Goal: Information Seeking & Learning: Learn about a topic

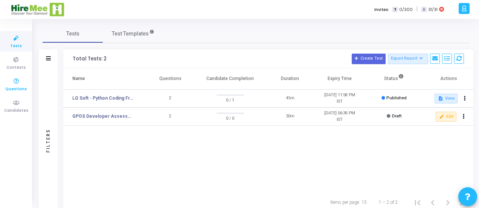
click at [15, 85] on icon at bounding box center [16, 80] width 16 height 9
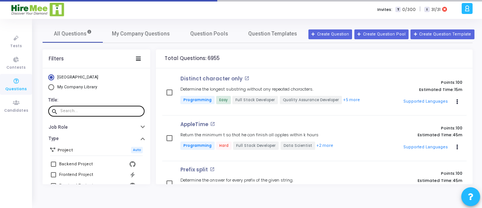
click at [81, 113] on input "text" at bounding box center [100, 111] width 81 height 5
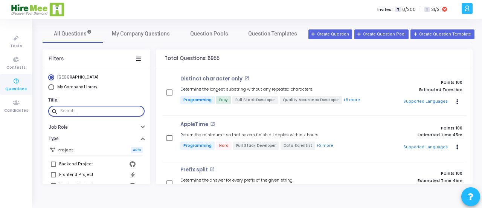
paste input "Couple Strings"
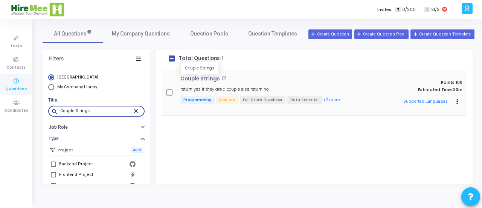
type input "Couple Strings"
click at [203, 78] on p "Couple Strings" at bounding box center [200, 79] width 40 height 6
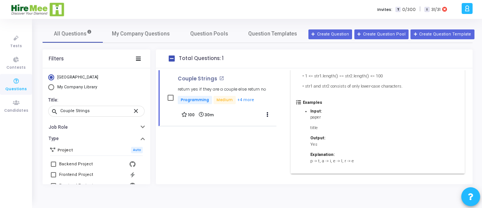
scroll to position [164, 0]
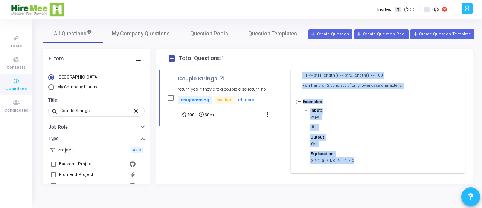
drag, startPoint x: 302, startPoint y: 82, endPoint x: 367, endPoint y: 159, distance: 100.5
click at [367, 159] on div "Description Two strings are said to be couple strings, if characters in one str…" at bounding box center [378, 76] width 174 height 194
copy div "Two strings are said to be couple strings, if characters in one string can be r…"
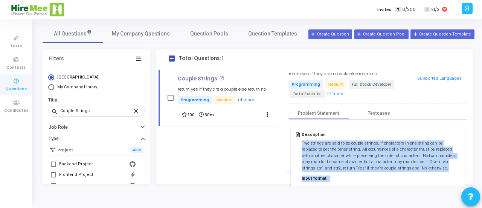
scroll to position [0, 0]
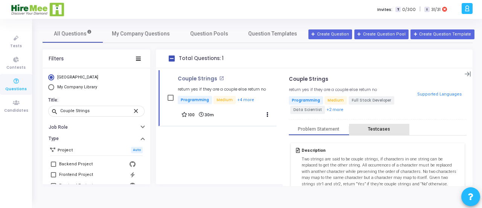
click at [377, 128] on div "Testcases" at bounding box center [379, 129] width 22 height 6
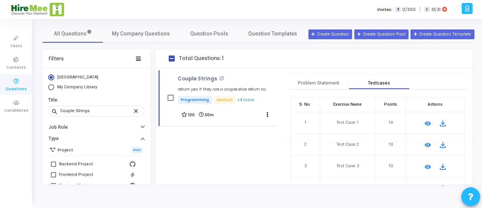
scroll to position [46, 0]
click at [425, 119] on mat-icon "remove_red_eye" at bounding box center [427, 123] width 9 height 9
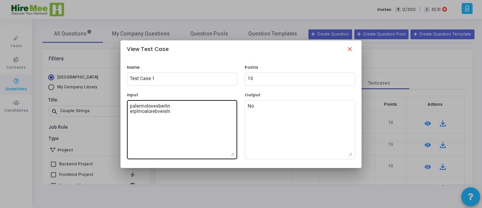
click at [175, 113] on textarea "palermolovesberlin erplmoalorebveisln" at bounding box center [182, 129] width 104 height 53
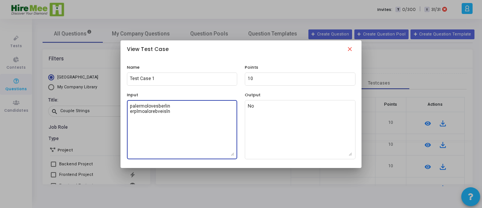
click at [175, 113] on textarea "palermolovesberlin erplmoalorebveisln" at bounding box center [182, 129] width 104 height 53
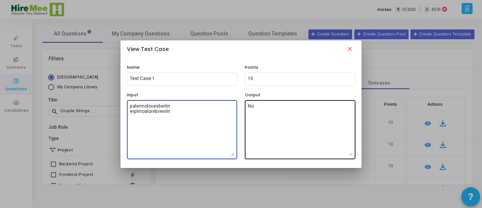
click at [256, 110] on textarea "No" at bounding box center [300, 129] width 104 height 53
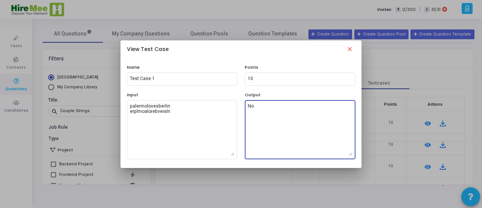
click at [256, 110] on textarea "No" at bounding box center [300, 129] width 104 height 53
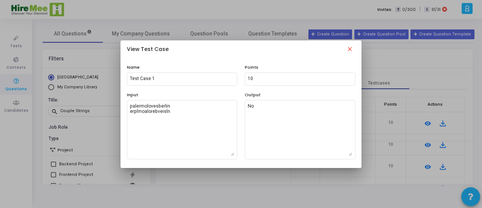
click at [350, 51] on mat-icon "close" at bounding box center [349, 50] width 9 height 9
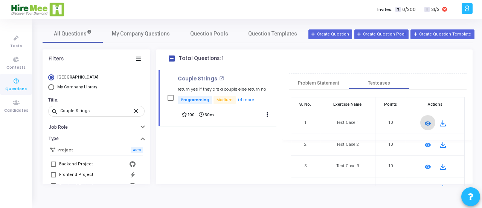
click at [424, 145] on mat-icon "remove_red_eye" at bounding box center [427, 144] width 9 height 9
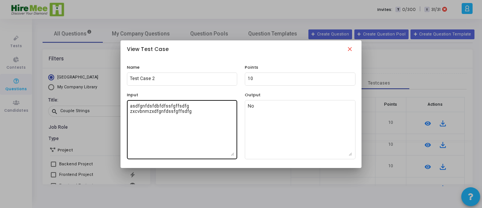
click at [162, 110] on textarea "asdfgnfdsfdbfdfssfgffsdfg zxcvbnmzxdfgnfdssfgffsdfg" at bounding box center [182, 129] width 104 height 53
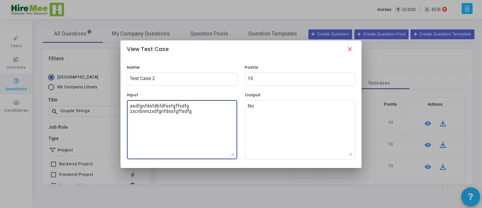
click at [162, 110] on textarea "asdfgnfdsfdbfdfssfgffsdfg zxcvbnmzxdfgnfdssfgffsdfg" at bounding box center [182, 129] width 104 height 53
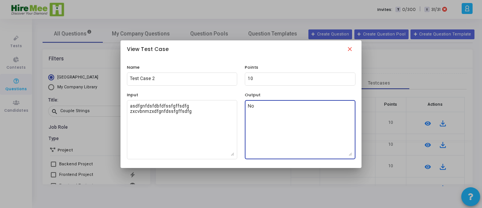
drag, startPoint x: 257, startPoint y: 111, endPoint x: 247, endPoint y: 107, distance: 11.5
click at [247, 107] on div "No" at bounding box center [300, 129] width 111 height 60
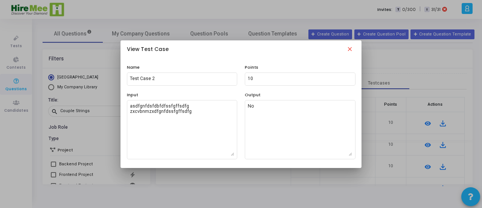
click at [352, 50] on mat-icon "close" at bounding box center [349, 50] width 9 height 9
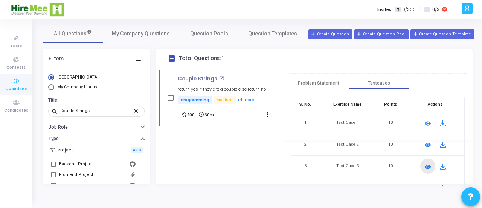
click at [423, 164] on mat-icon "remove_red_eye" at bounding box center [427, 166] width 9 height 9
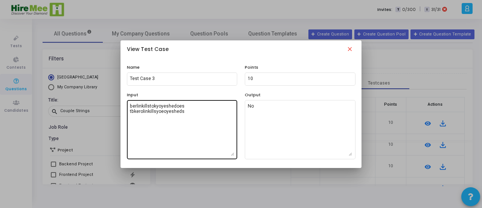
click at [182, 123] on textarea "berlinkillstokyoyeshedoes tbkerolinkillsyoeoyesheds" at bounding box center [182, 129] width 104 height 53
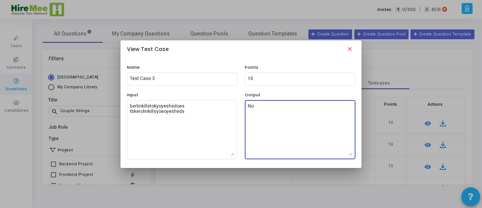
drag, startPoint x: 258, startPoint y: 107, endPoint x: 246, endPoint y: 106, distance: 12.9
click at [246, 106] on div "No" at bounding box center [300, 129] width 111 height 60
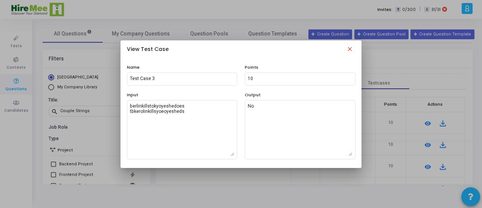
click at [353, 51] on mat-icon "close" at bounding box center [349, 50] width 9 height 9
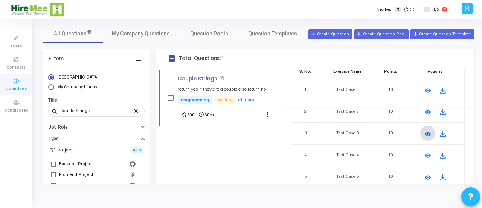
scroll to position [79, 0]
click at [424, 151] on mat-icon "remove_red_eye" at bounding box center [427, 154] width 9 height 9
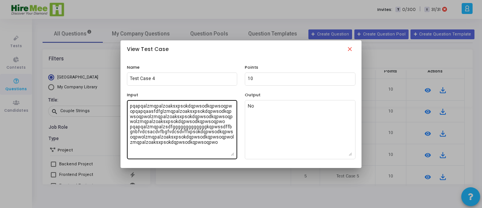
click at [197, 142] on textarea "pqapqalzmqpalzoaksxpsokdqpwsodkqpwsoqpwopqapqaasfdfglzmqpalzoaksxpsokdqpwsodkqp…" at bounding box center [182, 129] width 104 height 53
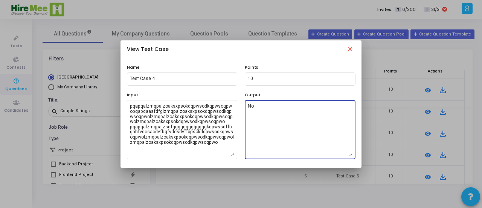
drag, startPoint x: 256, startPoint y: 107, endPoint x: 246, endPoint y: 107, distance: 9.8
click at [246, 107] on div "No" at bounding box center [300, 129] width 111 height 60
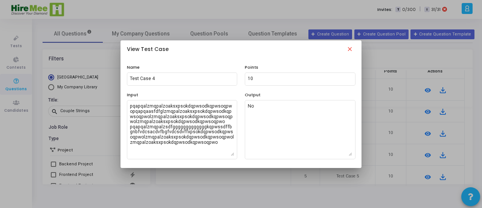
click at [348, 51] on mat-icon "close" at bounding box center [349, 50] width 9 height 9
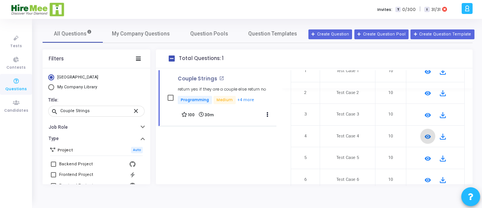
scroll to position [99, 0]
click at [423, 155] on mat-icon "remove_red_eye" at bounding box center [427, 157] width 9 height 9
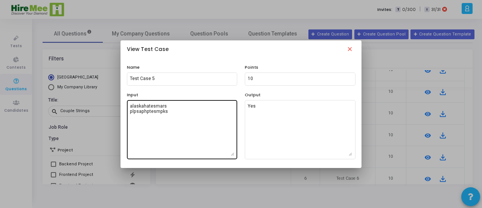
click at [193, 103] on textarea "alaskahatesmars plpsaphptesmpks" at bounding box center [182, 129] width 104 height 53
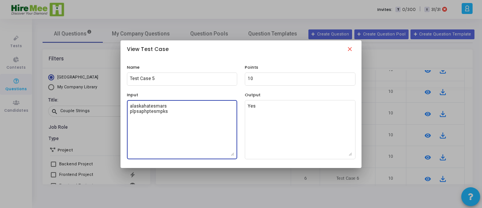
click at [190, 114] on textarea "alaskahatesmars plpsaphptesmpks" at bounding box center [182, 129] width 104 height 53
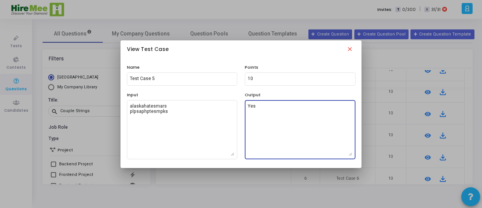
drag, startPoint x: 263, startPoint y: 109, endPoint x: 240, endPoint y: 109, distance: 22.6
click at [240, 109] on div "Input alaskahatesmars plpsaphptesmpks Output Yes" at bounding box center [241, 125] width 236 height 67
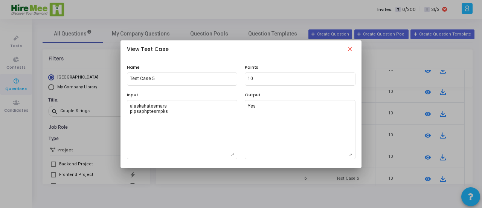
click at [349, 49] on mat-icon "close" at bounding box center [349, 50] width 9 height 9
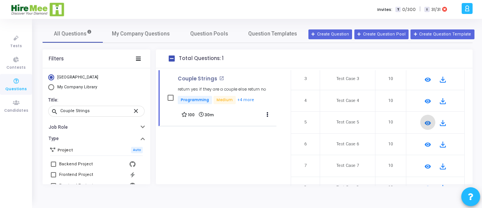
scroll to position [135, 0]
click at [426, 140] on mat-icon "remove_red_eye" at bounding box center [427, 142] width 9 height 9
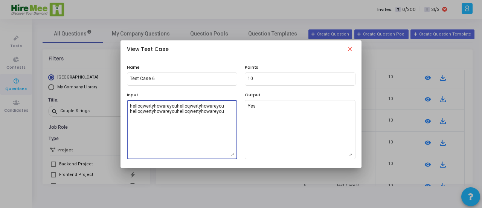
click at [204, 110] on textarea "helloqwertyhowareyouhelloqwertyhowareyou helloqwertyhowareyouhelloqwertyhowarey…" at bounding box center [182, 129] width 104 height 53
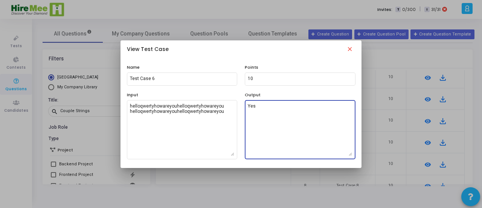
drag, startPoint x: 262, startPoint y: 110, endPoint x: 242, endPoint y: 108, distance: 20.4
click at [242, 108] on div "Output Yes" at bounding box center [300, 125] width 118 height 67
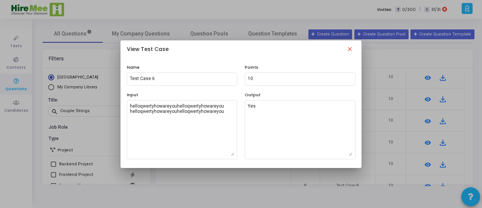
click at [348, 46] on mat-icon "close" at bounding box center [349, 50] width 9 height 9
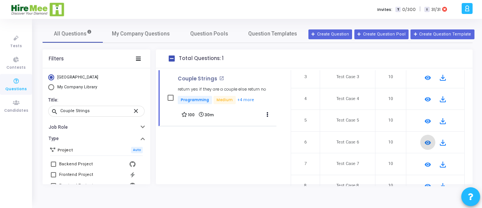
click at [423, 164] on mat-icon "remove_red_eye" at bounding box center [427, 164] width 9 height 9
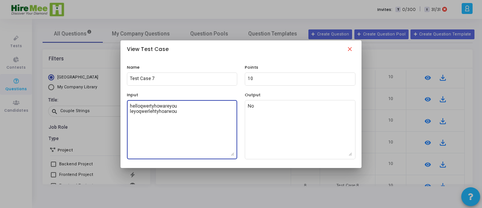
drag, startPoint x: 187, startPoint y: 113, endPoint x: 125, endPoint y: 102, distance: 62.7
click at [125, 102] on div "Input helloqwertyhowareyou leyoqwerlehtyhoarwou" at bounding box center [182, 125] width 118 height 67
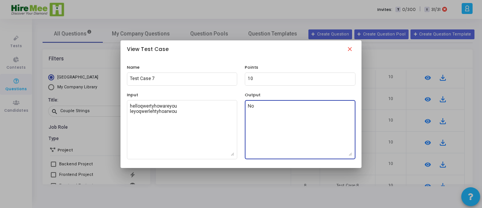
drag, startPoint x: 260, startPoint y: 104, endPoint x: 243, endPoint y: 106, distance: 16.6
click at [243, 106] on div "Output No" at bounding box center [300, 125] width 118 height 67
click at [352, 49] on mat-icon "close" at bounding box center [349, 50] width 9 height 9
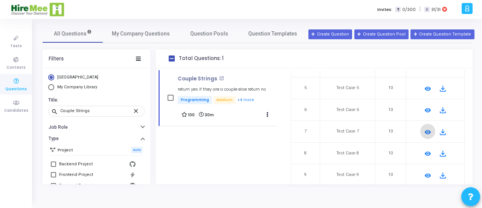
scroll to position [168, 0]
click at [423, 151] on mat-icon "remove_red_eye" at bounding box center [427, 152] width 9 height 9
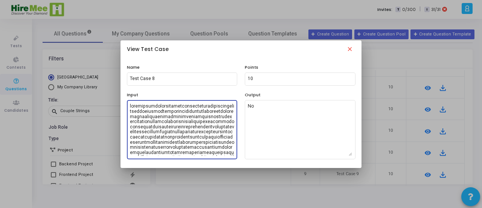
click at [180, 131] on textarea at bounding box center [182, 129] width 104 height 53
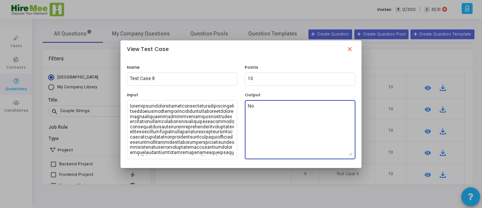
drag, startPoint x: 260, startPoint y: 111, endPoint x: 246, endPoint y: 108, distance: 14.7
click at [246, 108] on div "No" at bounding box center [300, 129] width 111 height 60
click at [349, 50] on mat-icon "close" at bounding box center [349, 50] width 9 height 9
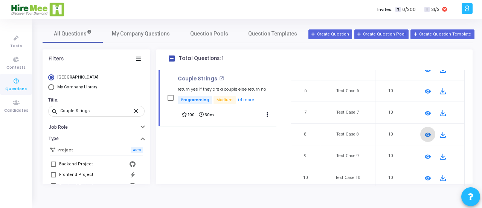
scroll to position [189, 0]
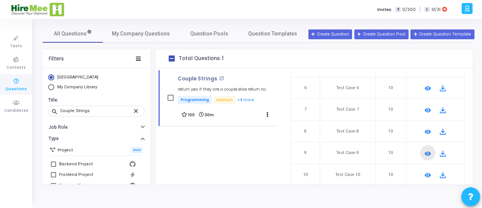
click at [424, 153] on mat-icon "remove_red_eye" at bounding box center [427, 153] width 9 height 9
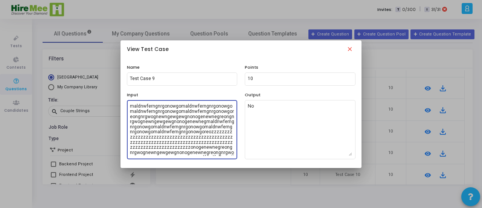
click at [159, 133] on textarea "maldnwferngnrgonowgomaldnwferngnrgonowgomaldnwferngnrgonowgomaldnwferngnrgonowg…" at bounding box center [182, 129] width 104 height 53
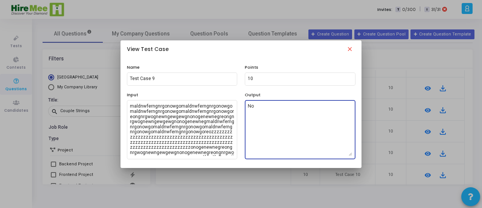
drag, startPoint x: 264, startPoint y: 107, endPoint x: 243, endPoint y: 107, distance: 20.3
click at [243, 107] on div "Output No" at bounding box center [300, 125] width 118 height 67
click at [352, 50] on mat-icon "close" at bounding box center [349, 50] width 9 height 9
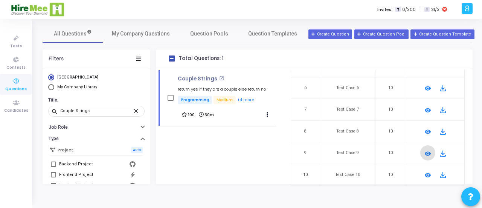
scroll to position [193, 0]
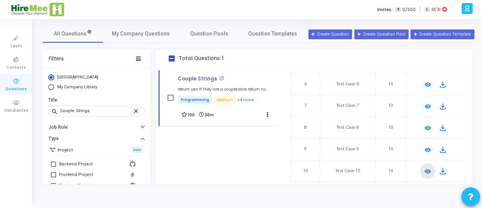
click at [426, 167] on mat-icon "remove_red_eye" at bounding box center [427, 171] width 9 height 9
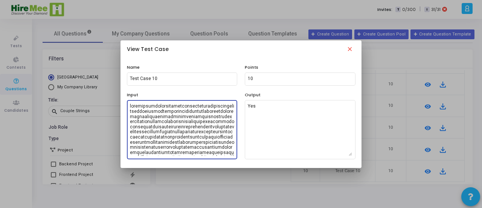
click at [167, 132] on textarea at bounding box center [182, 129] width 104 height 53
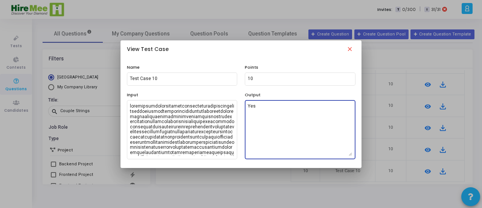
drag, startPoint x: 263, startPoint y: 106, endPoint x: 246, endPoint y: 108, distance: 16.7
click at [246, 108] on div "Yes" at bounding box center [300, 129] width 111 height 60
click at [352, 50] on mat-icon "close" at bounding box center [349, 50] width 9 height 9
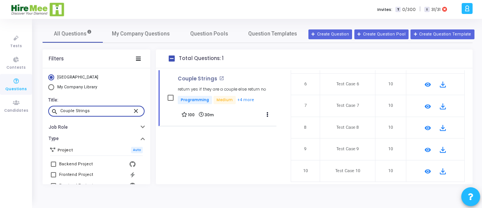
click at [97, 112] on input "Couple Strings" at bounding box center [96, 111] width 72 height 5
paste input "Find Missing Number"
type input "Find Missing Number"
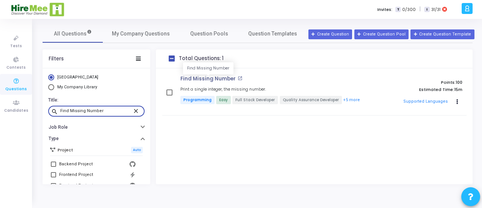
click at [213, 79] on p "Find Missing Number" at bounding box center [207, 79] width 55 height 6
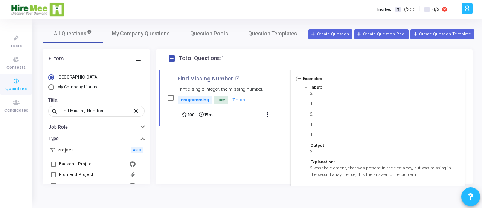
scroll to position [243, 0]
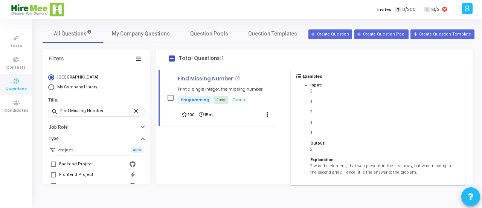
drag, startPoint x: 302, startPoint y: 159, endPoint x: 430, endPoint y: 170, distance: 128.6
click at [430, 170] on div "Description Given two lists, of size N and N-1 respectively. There will be one …" at bounding box center [378, 41] width 174 height 285
copy div "Lorem ips dolor, si amet C adi E-9 seddoeiusmod. Tempo inci ut lab etdolor ma a…"
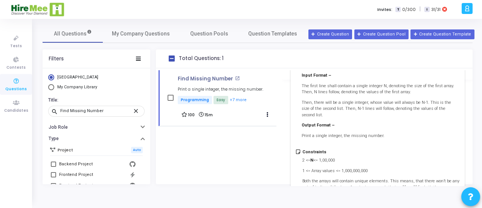
scroll to position [0, 0]
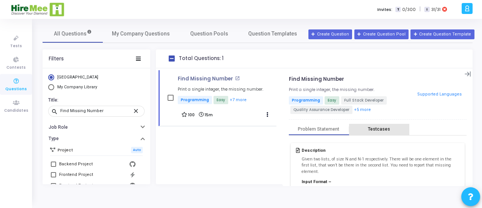
click at [380, 127] on div "Testcases" at bounding box center [379, 129] width 22 height 6
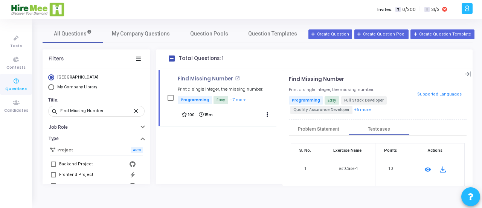
click at [426, 169] on mat-icon "remove_red_eye" at bounding box center [427, 169] width 9 height 9
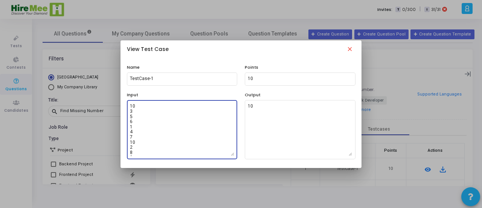
click at [171, 122] on textarea "10 3 5 6 1 4 7 10 2 8 9 9 1 2 3 4 5 6 7 8 9" at bounding box center [182, 129] width 104 height 53
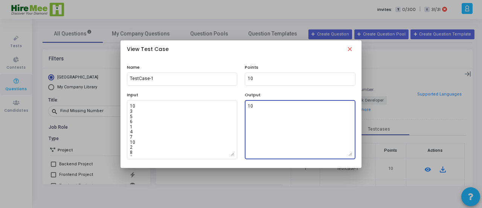
drag, startPoint x: 267, startPoint y: 108, endPoint x: 246, endPoint y: 107, distance: 21.1
click at [246, 107] on div "10" at bounding box center [300, 129] width 111 height 60
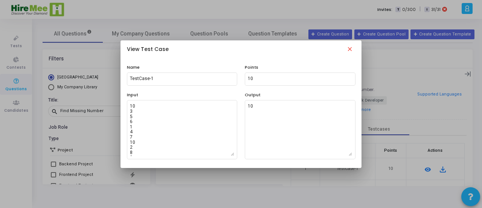
click at [350, 50] on mat-icon "close" at bounding box center [349, 50] width 9 height 9
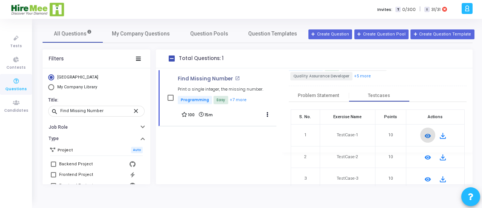
scroll to position [34, 0]
click at [426, 155] on mat-icon "remove_red_eye" at bounding box center [427, 157] width 9 height 9
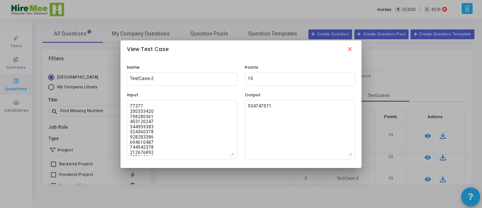
click at [169, 136] on textarea at bounding box center [182, 129] width 104 height 53
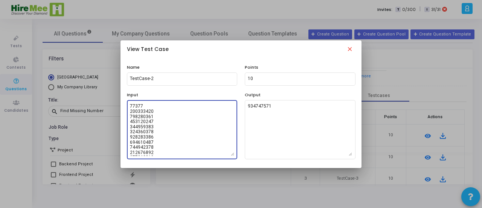
click at [169, 136] on textarea at bounding box center [182, 129] width 104 height 53
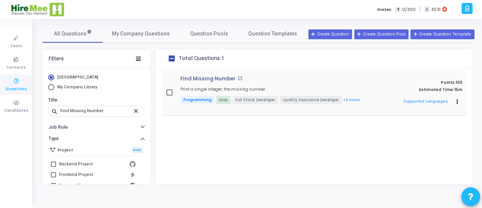
click at [201, 75] on div "Find Missing Number open_in_new Print a single integer, the missing number. Pro…" at bounding box center [314, 93] width 304 height 46
click at [203, 80] on p "Find Missing Number" at bounding box center [207, 79] width 55 height 6
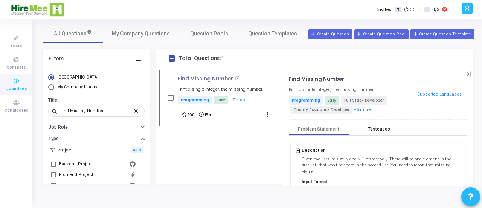
click at [378, 127] on div "Testcases" at bounding box center [379, 129] width 22 height 6
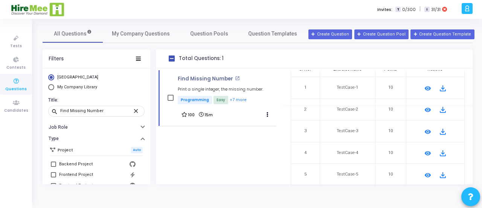
scroll to position [85, 0]
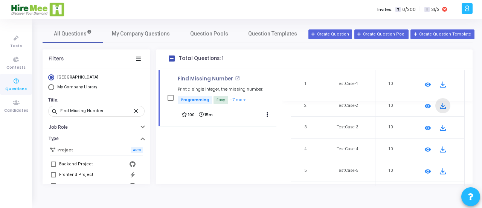
click at [441, 106] on mat-icon "file_download" at bounding box center [443, 105] width 9 height 9
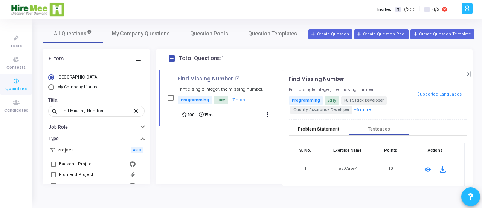
click at [328, 130] on div "Problem Statement" at bounding box center [318, 129] width 41 height 6
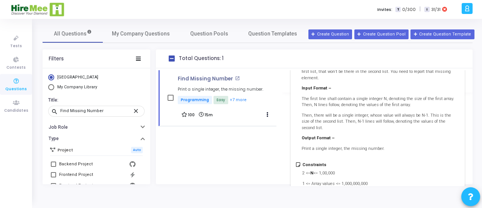
scroll to position [243, 0]
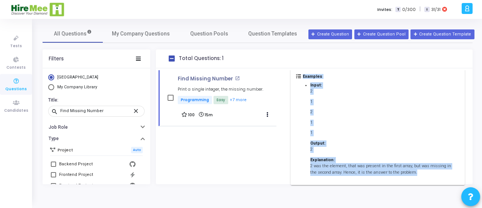
drag, startPoint x: 302, startPoint y: 158, endPoint x: 426, endPoint y: 164, distance: 124.5
click at [426, 164] on div "Description Given two lists, of size N and N-1 respectively. There will be one …" at bounding box center [378, 41] width 174 height 285
copy div "Lorem ips dolor, si amet C adi E-9 seddoeiusmod. Tempo inci ut lab etdolor ma a…"
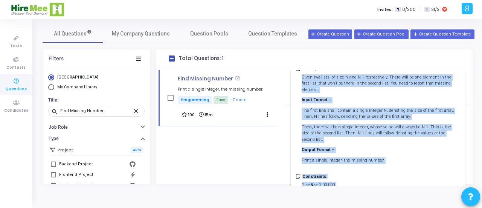
scroll to position [0, 0]
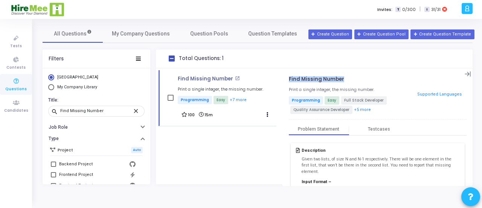
drag, startPoint x: 289, startPoint y: 79, endPoint x: 348, endPoint y: 79, distance: 58.4
click at [348, 79] on h4 "Find Missing Number open_in_new" at bounding box center [346, 79] width 115 height 6
copy p "Find Missing Number"
click at [387, 129] on div "Testcases" at bounding box center [379, 129] width 22 height 6
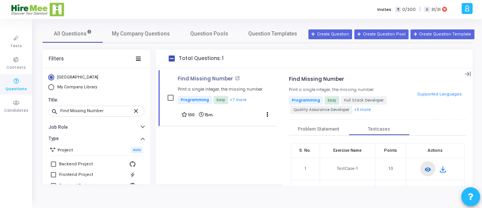
click at [423, 168] on mat-icon "remove_red_eye" at bounding box center [427, 169] width 9 height 9
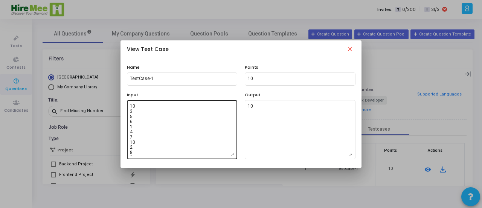
scroll to position [61, 0]
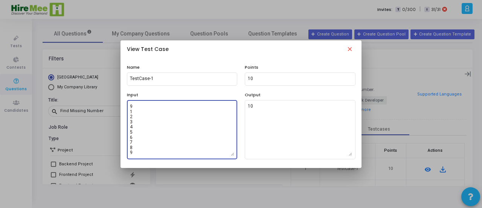
click at [183, 132] on textarea "10 3 5 6 1 4 7 10 2 8 9 9 1 2 3 4 5 6 7 8 9" at bounding box center [182, 129] width 104 height 53
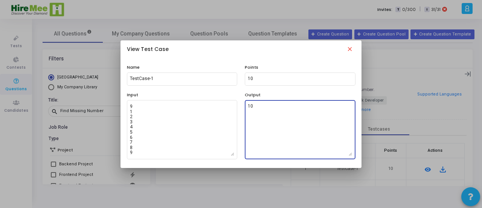
drag, startPoint x: 256, startPoint y: 104, endPoint x: 247, endPoint y: 106, distance: 9.3
click at [247, 106] on div "10" at bounding box center [300, 129] width 111 height 60
click at [350, 51] on mat-icon "close" at bounding box center [349, 50] width 9 height 9
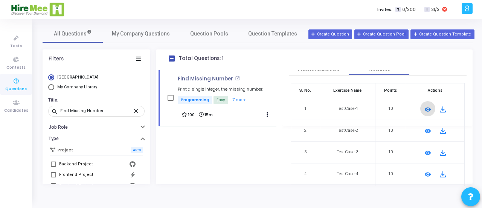
scroll to position [60, 0]
click at [425, 150] on mat-icon "remove_red_eye" at bounding box center [427, 152] width 9 height 9
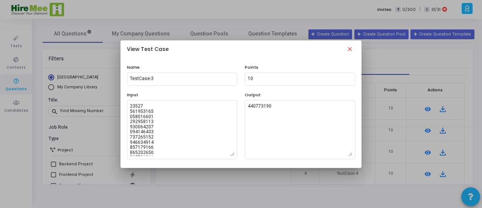
scroll to position [184, 0]
click at [350, 48] on mat-icon "close" at bounding box center [349, 50] width 9 height 9
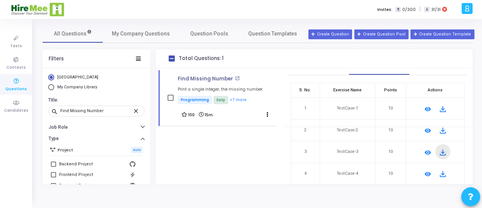
click at [439, 148] on mat-icon "file_download" at bounding box center [443, 152] width 9 height 9
